Goal: Task Accomplishment & Management: Complete application form

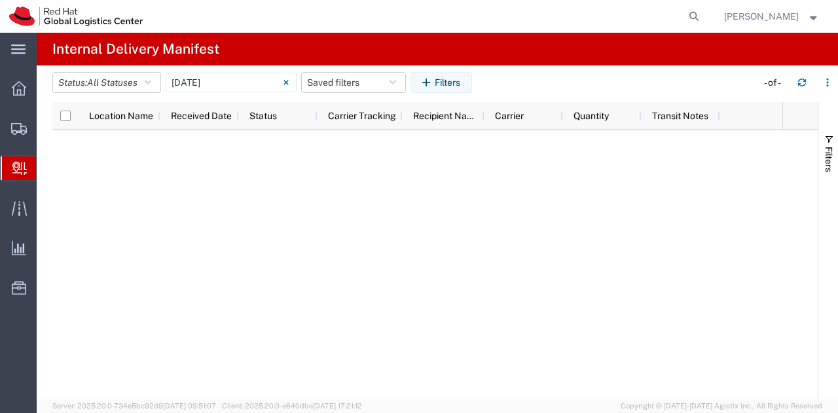
click at [0, 0] on span "Create Delivery" at bounding box center [0, 0] width 0 height 0
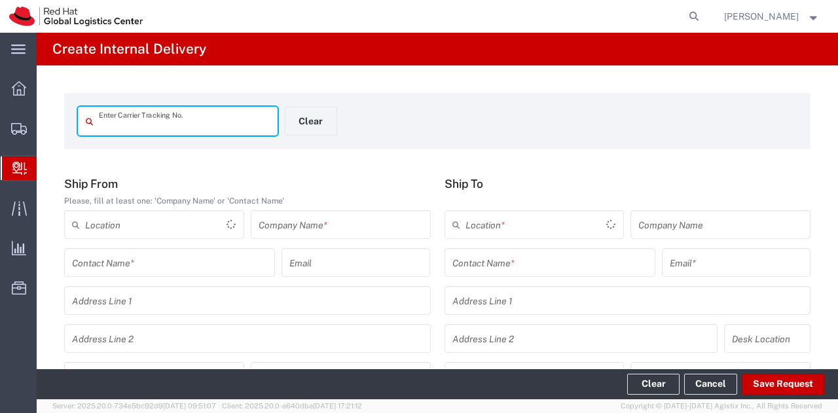
click at [118, 126] on input "text" at bounding box center [184, 121] width 171 height 23
type input "SF1502397312849"
click at [387, 228] on input "text" at bounding box center [341, 224] width 164 height 23
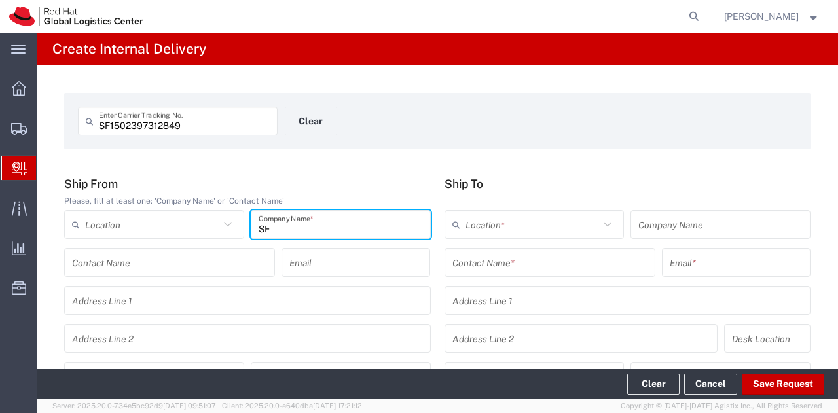
type input "SF"
click at [600, 257] on input "text" at bounding box center [549, 262] width 195 height 23
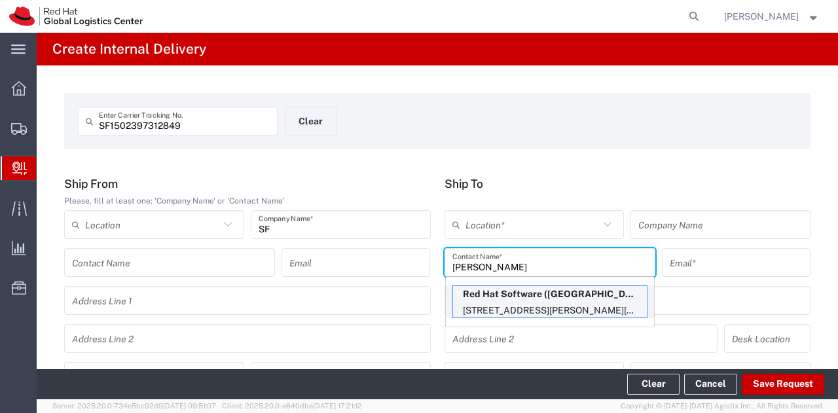
type input "[PERSON_NAME]"
click at [556, 308] on p "[STREET_ADDRESS][PERSON_NAME][PERSON_NAME]" at bounding box center [550, 310] width 194 height 16
type input "RH - [GEOGRAPHIC_DATA] - [GEOGRAPHIC_DATA]"
type input "Red Hat Software ([GEOGRAPHIC_DATA]) Co. Limited"
type input "[PERSON_NAME]"
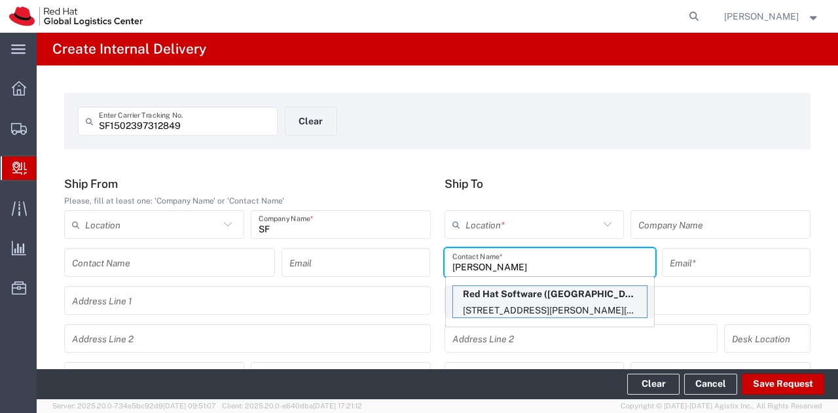
type input "[EMAIL_ADDRESS][DOMAIN_NAME]"
type input "8F, Tower A, Beijing PVG [PERSON_NAME]"
type input "[STREET_ADDRESS][PERSON_NAME]"
type input "8E337"
type input "[GEOGRAPHIC_DATA]"
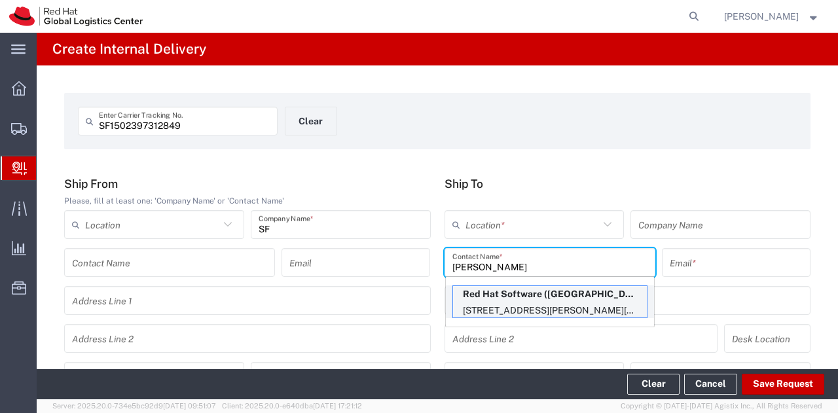
type input "[GEOGRAPHIC_DATA]"
type input "100020"
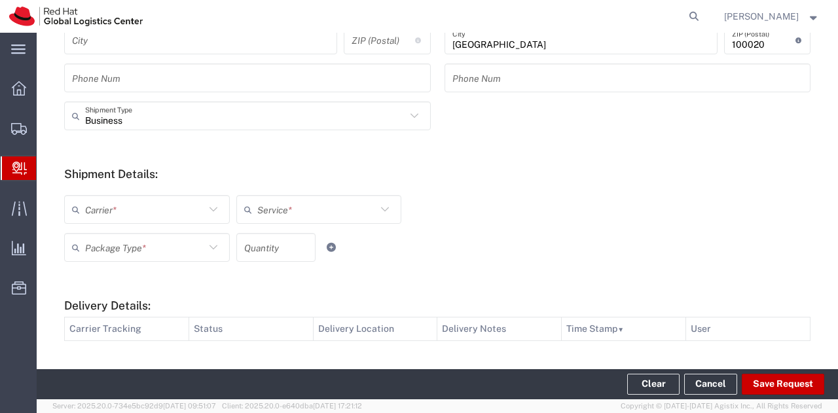
scroll to position [393, 0]
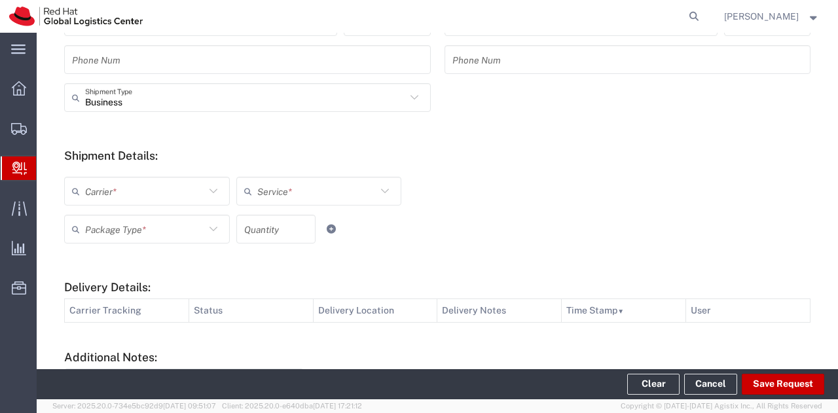
click at [211, 193] on icon at bounding box center [213, 191] width 17 height 17
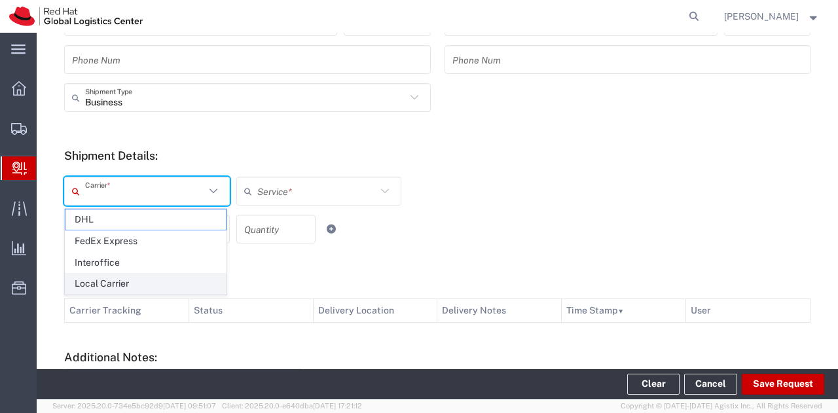
click at [157, 285] on span "Local Carrier" at bounding box center [145, 284] width 160 height 20
type input "Local Carrier"
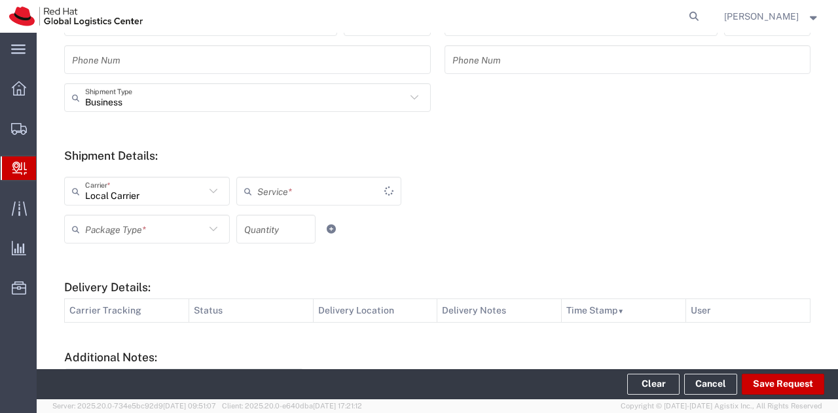
click at [306, 189] on input "text" at bounding box center [320, 191] width 127 height 23
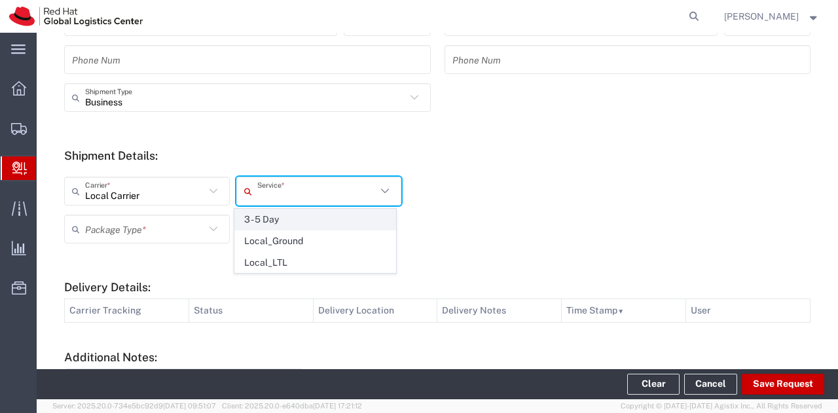
click at [292, 213] on span "3 - 5 Day" at bounding box center [315, 219] width 160 height 20
type input "3 - 5 Day"
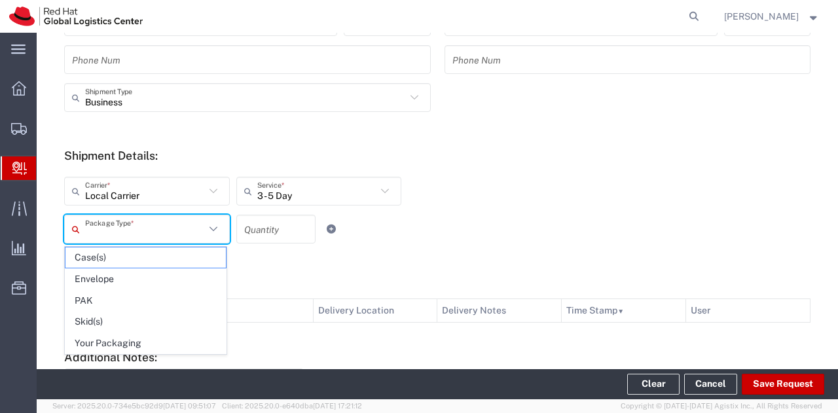
click at [179, 232] on input "text" at bounding box center [145, 229] width 120 height 23
click at [158, 285] on span "Envelope" at bounding box center [145, 279] width 160 height 20
type input "Envelope"
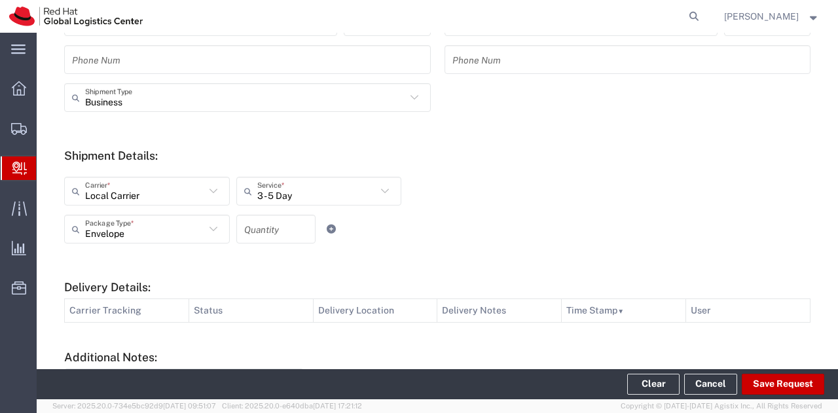
click at [289, 230] on input "number" at bounding box center [275, 229] width 63 height 23
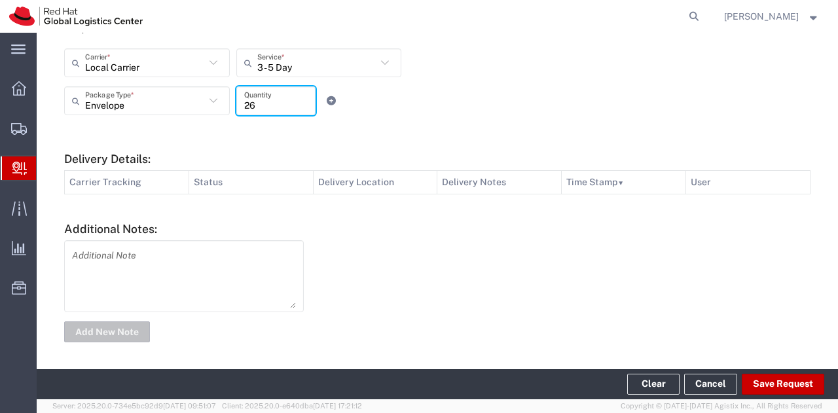
scroll to position [522, 0]
type input "26"
click at [780, 380] on button "Save Request" at bounding box center [783, 384] width 82 height 21
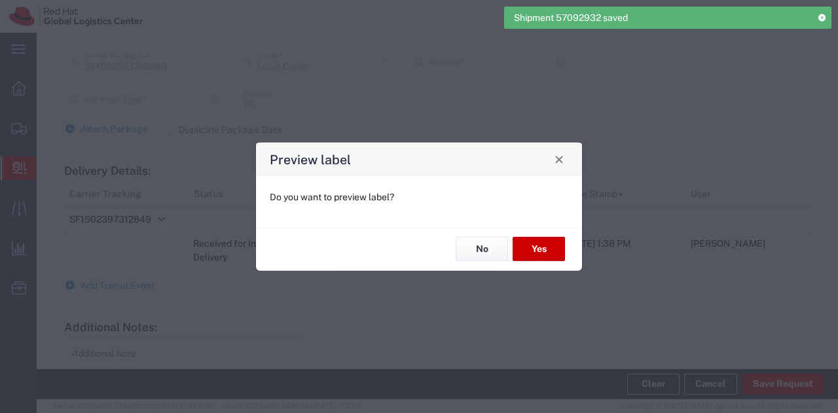
type input "Envelope"
type input "3 - 5 Day"
click at [479, 248] on button "No" at bounding box center [482, 249] width 52 height 24
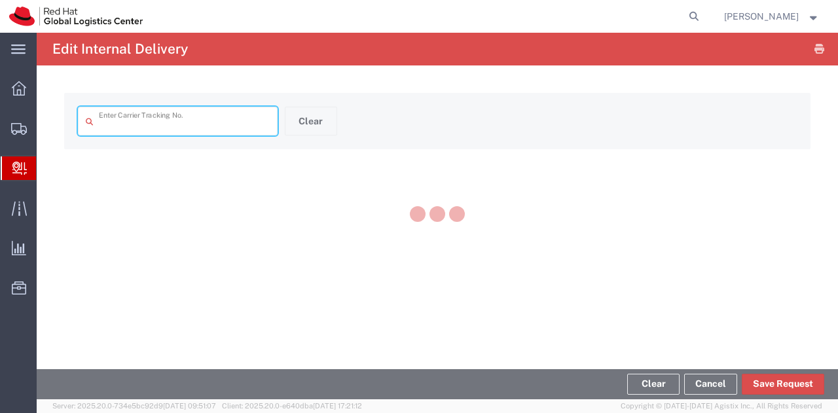
type input "SF1502397312849"
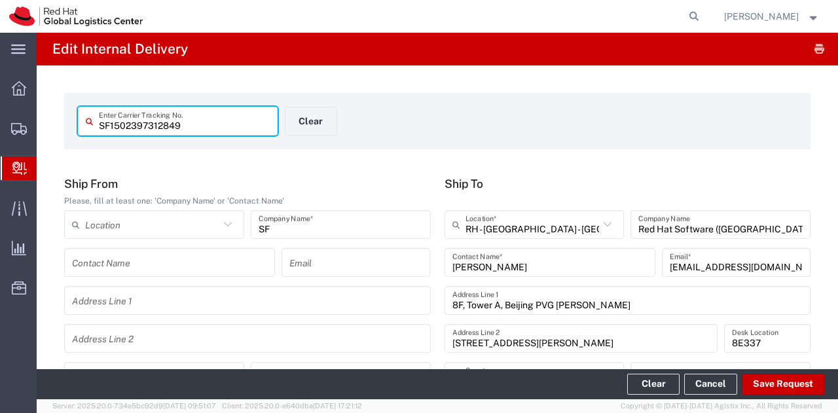
type input "Envelope"
type input "3 - 5 Day"
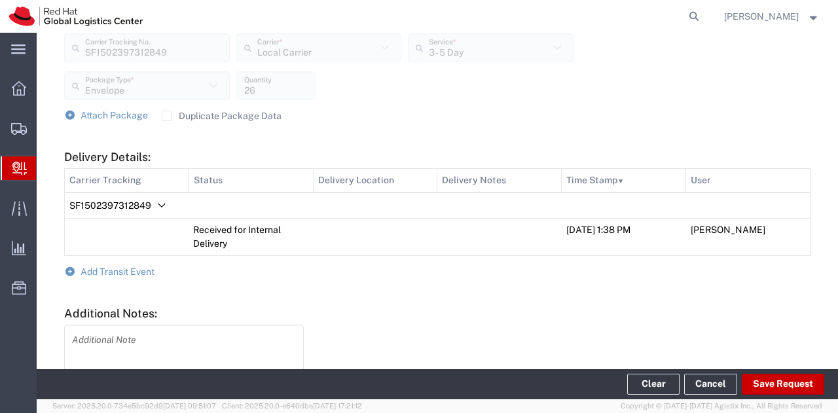
scroll to position [524, 0]
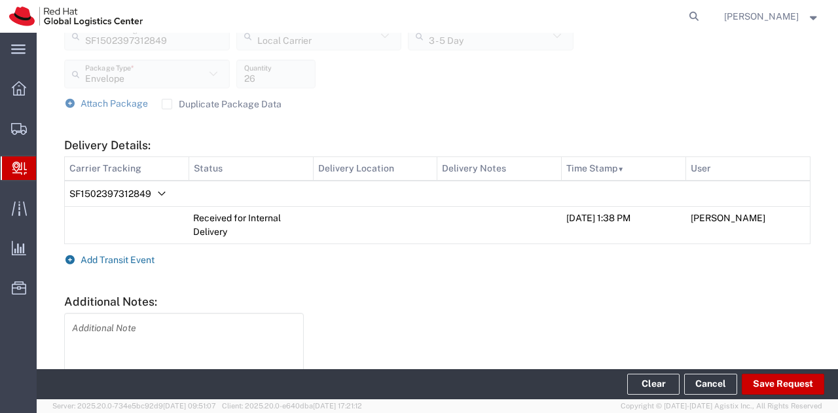
click at [72, 257] on icon at bounding box center [70, 259] width 12 height 9
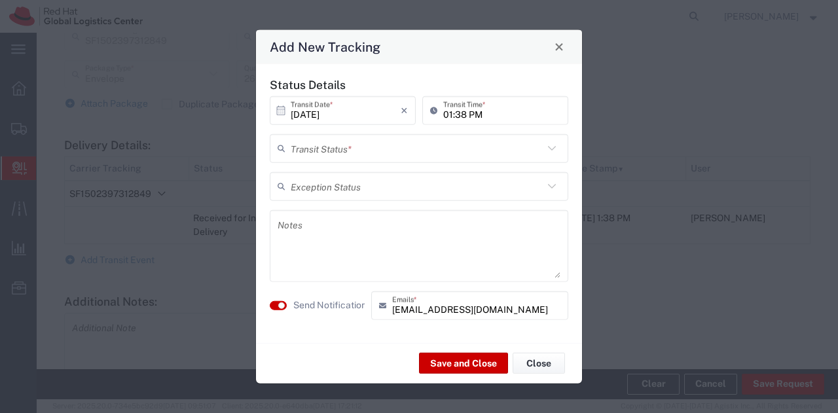
click at [386, 144] on input "text" at bounding box center [417, 148] width 253 height 23
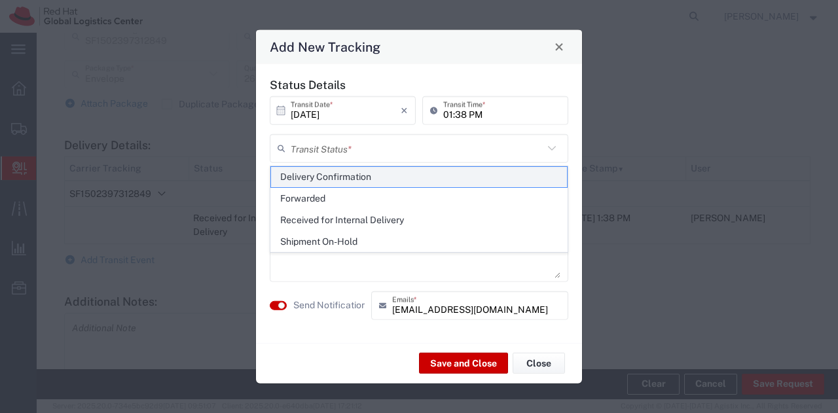
click at [370, 171] on span "Delivery Confirmation" at bounding box center [419, 177] width 297 height 20
type input "Delivery Confirmation"
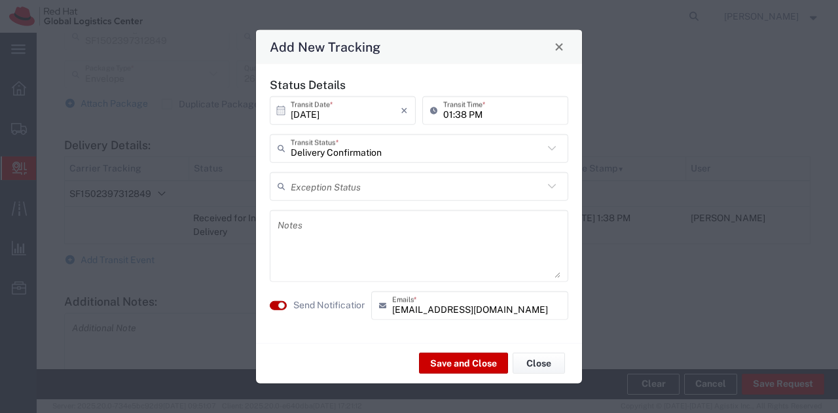
click at [275, 308] on button "button" at bounding box center [278, 304] width 17 height 9
click at [450, 362] on button "Save and Close" at bounding box center [463, 363] width 89 height 21
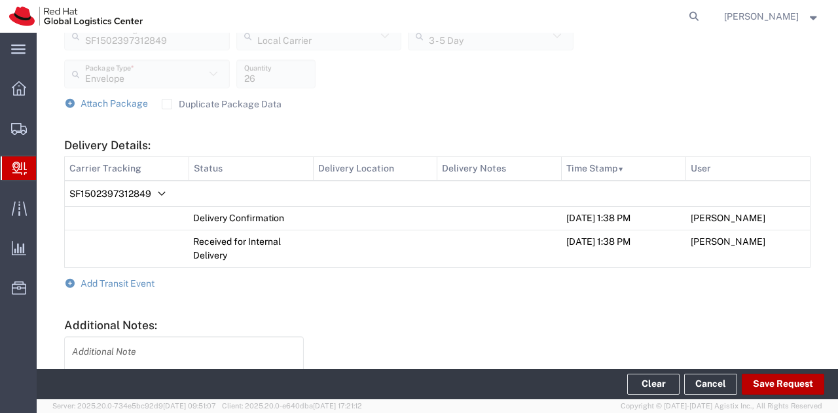
click at [776, 383] on button "Save Request" at bounding box center [783, 384] width 82 height 21
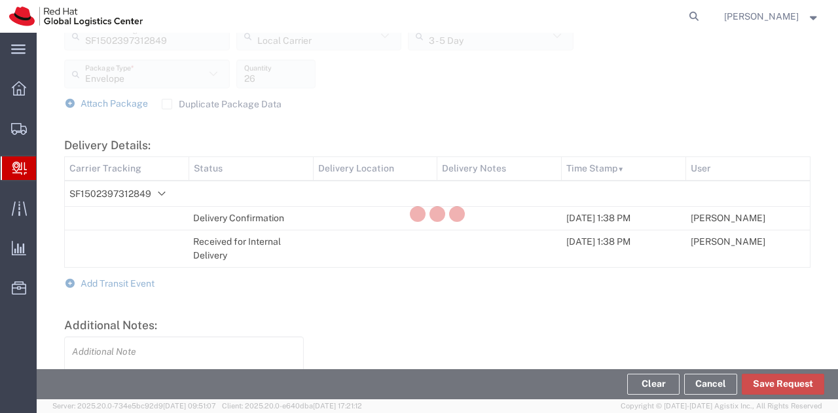
scroll to position [547, 0]
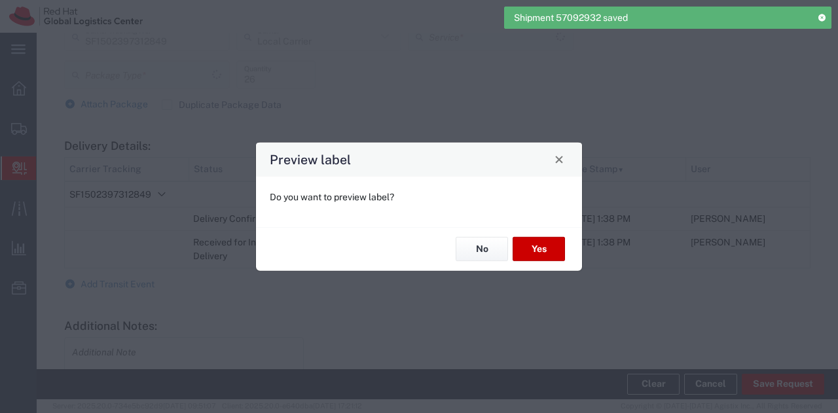
type input "Envelope"
type input "3 - 5 Day"
click at [494, 249] on button "No" at bounding box center [482, 249] width 52 height 24
